Goal: Transaction & Acquisition: Obtain resource

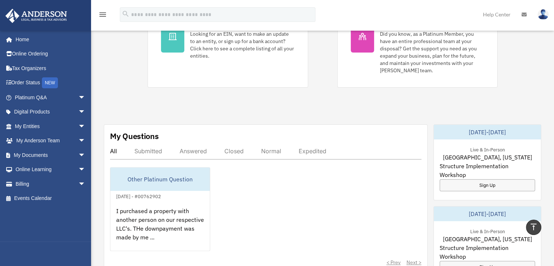
scroll to position [146, 0]
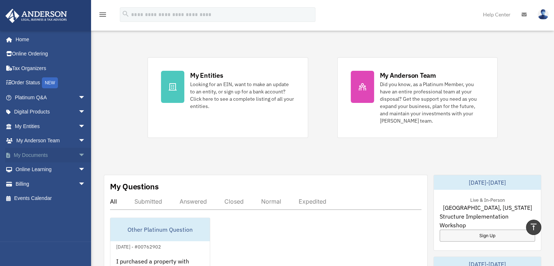
click at [78, 156] on span "arrow_drop_down" at bounding box center [85, 155] width 15 height 15
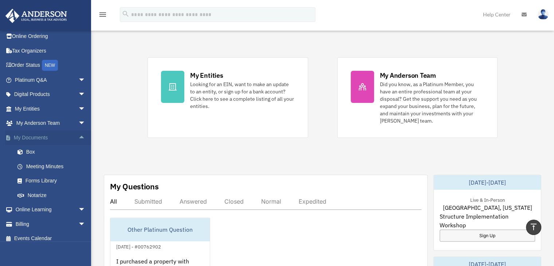
scroll to position [23, 0]
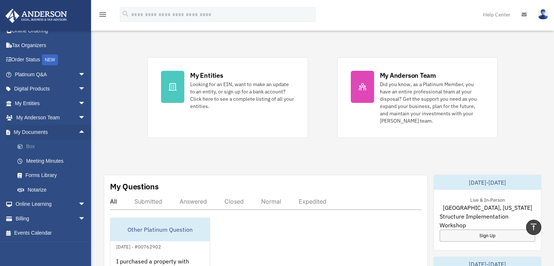
click at [30, 146] on link "Box" at bounding box center [53, 146] width 86 height 15
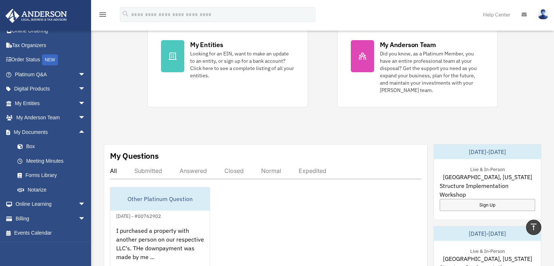
scroll to position [182, 0]
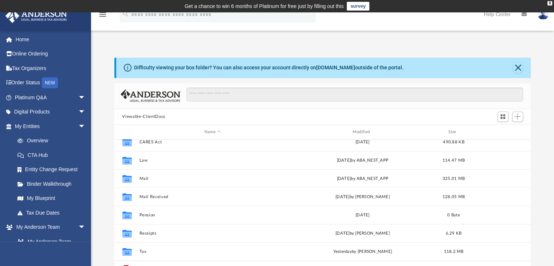
scroll to position [31, 0]
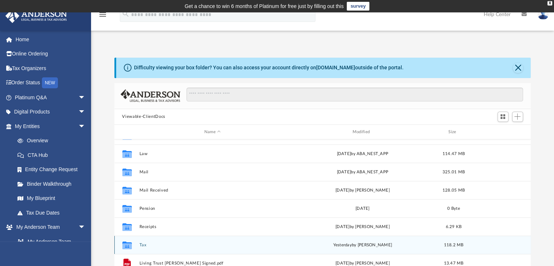
click at [146, 246] on button "Tax" at bounding box center [212, 244] width 147 height 5
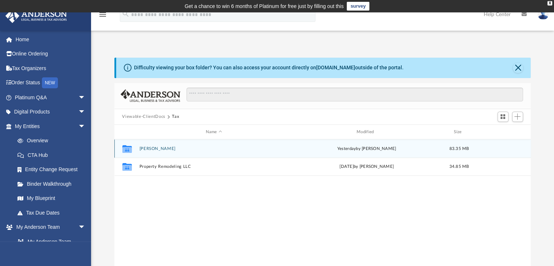
scroll to position [0, 0]
click at [157, 148] on button "[PERSON_NAME]" at bounding box center [213, 148] width 149 height 5
click at [157, 148] on button "2024" at bounding box center [213, 148] width 149 height 5
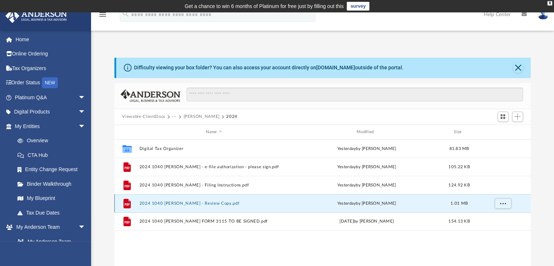
click at [202, 203] on button "2024 1040 [PERSON_NAME] - Review Copy.pdf" at bounding box center [213, 203] width 149 height 5
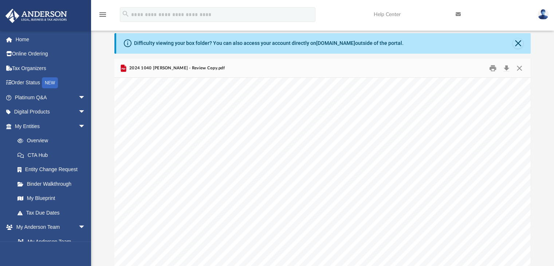
scroll to position [1640, 0]
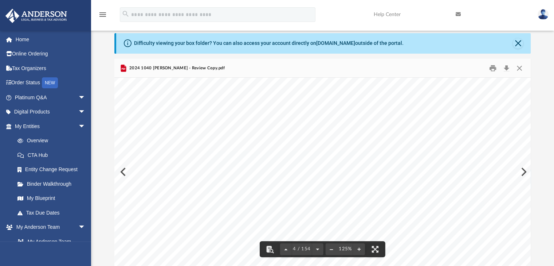
click at [327, 249] on button "File preview" at bounding box center [332, 249] width 12 height 16
click at [331, 250] on button "File preview" at bounding box center [332, 249] width 12 height 16
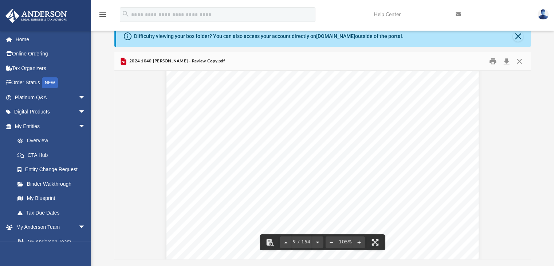
scroll to position [3317, 0]
click at [519, 38] on button "Close" at bounding box center [518, 36] width 10 height 10
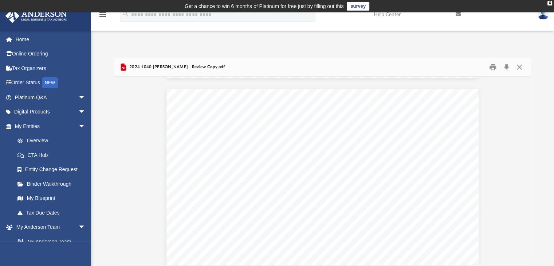
scroll to position [10315, 0]
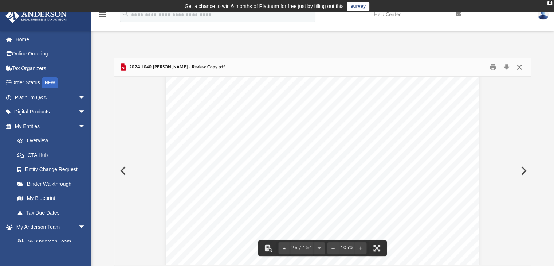
click at [522, 66] on button "Close" at bounding box center [519, 66] width 13 height 11
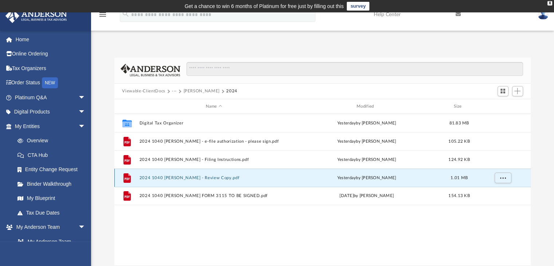
click at [210, 178] on button "2024 1040 [PERSON_NAME] - Review Copy.pdf" at bounding box center [213, 177] width 149 height 5
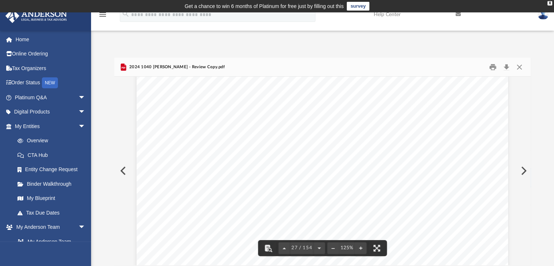
scroll to position [12831, 0]
click at [420, 52] on div "Difficulty viewing your box folder? You can also access your account directly o…" at bounding box center [322, 153] width 463 height 223
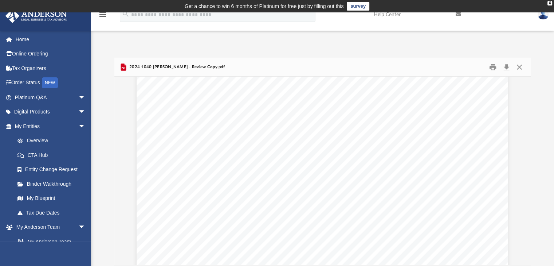
scroll to position [13268, 0]
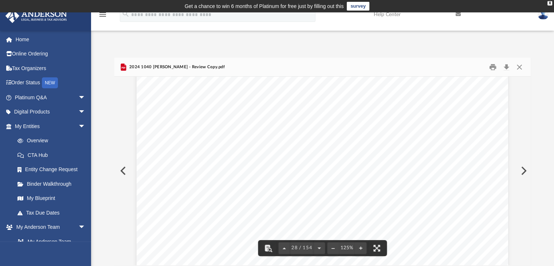
click at [452, 161] on div "418711 [DATE] 1019 Form Department of the Treasury Internal Revenue Service (99…" at bounding box center [323, 231] width 372 height 481
click at [439, 157] on div "418711 [DATE] 1019 Form Department of the Treasury Internal Revenue Service (99…" at bounding box center [323, 231] width 372 height 481
